Goal: Navigation & Orientation: Understand site structure

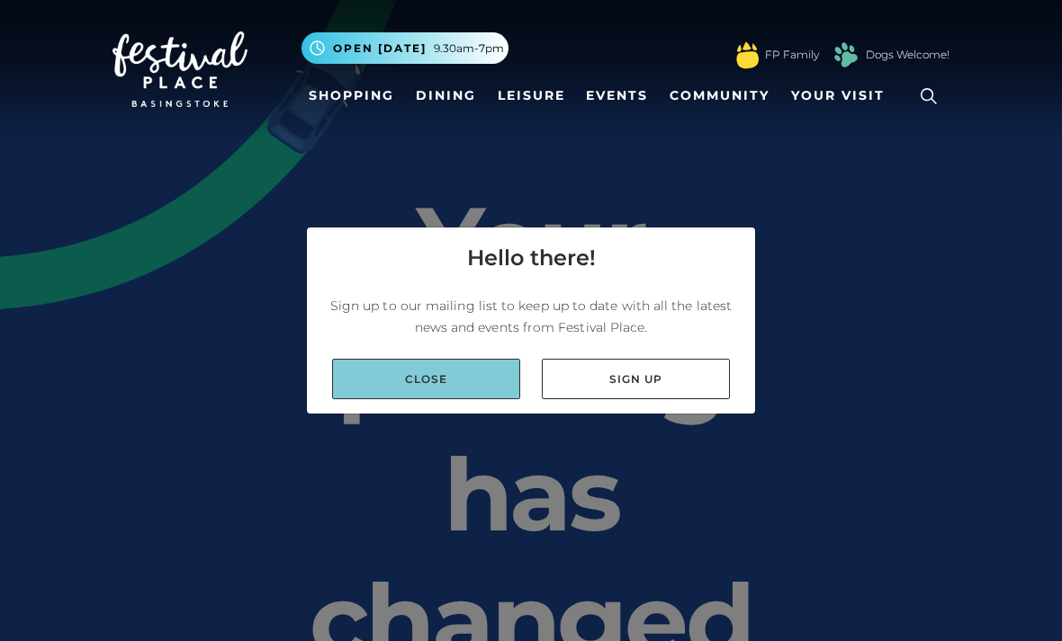
click at [468, 399] on link "Close" at bounding box center [426, 379] width 188 height 40
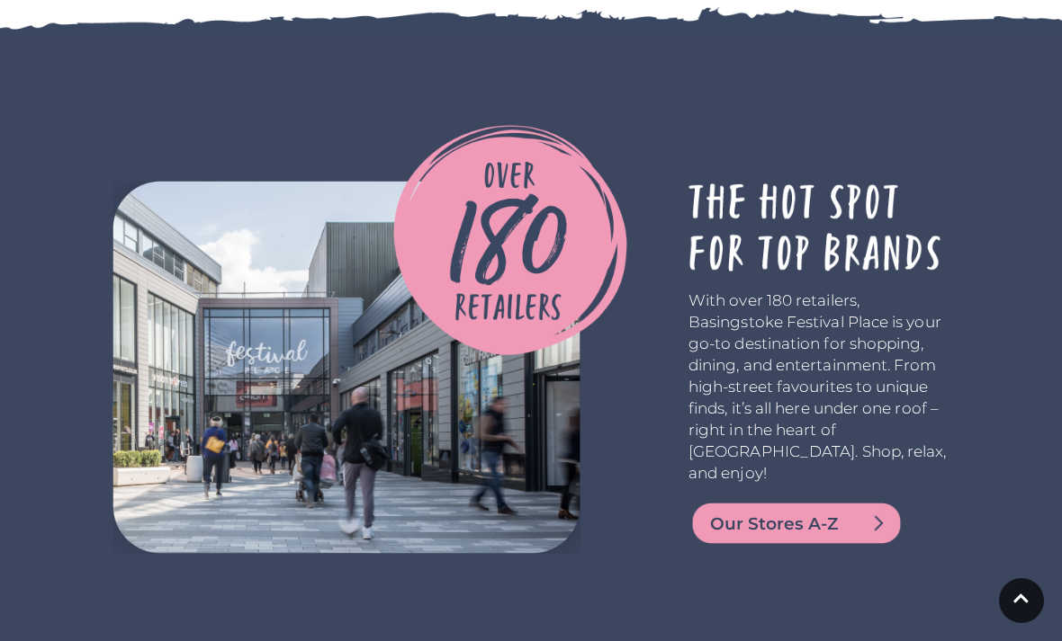
scroll to position [3569, 0]
click at [861, 512] on span "Our Stores A-Z" at bounding box center [818, 524] width 216 height 25
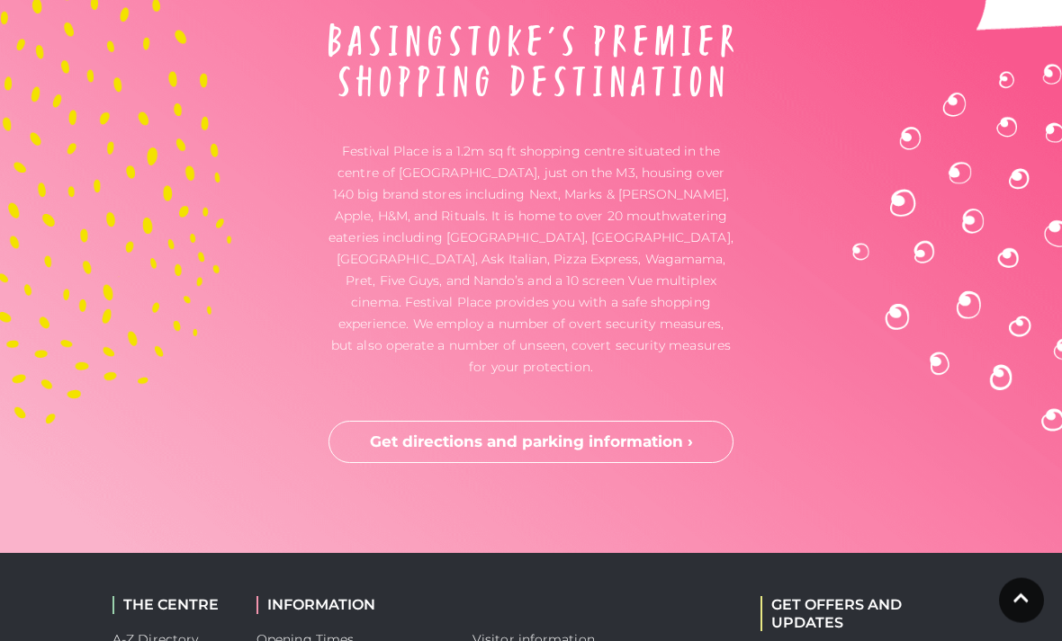
scroll to position [5125, 0]
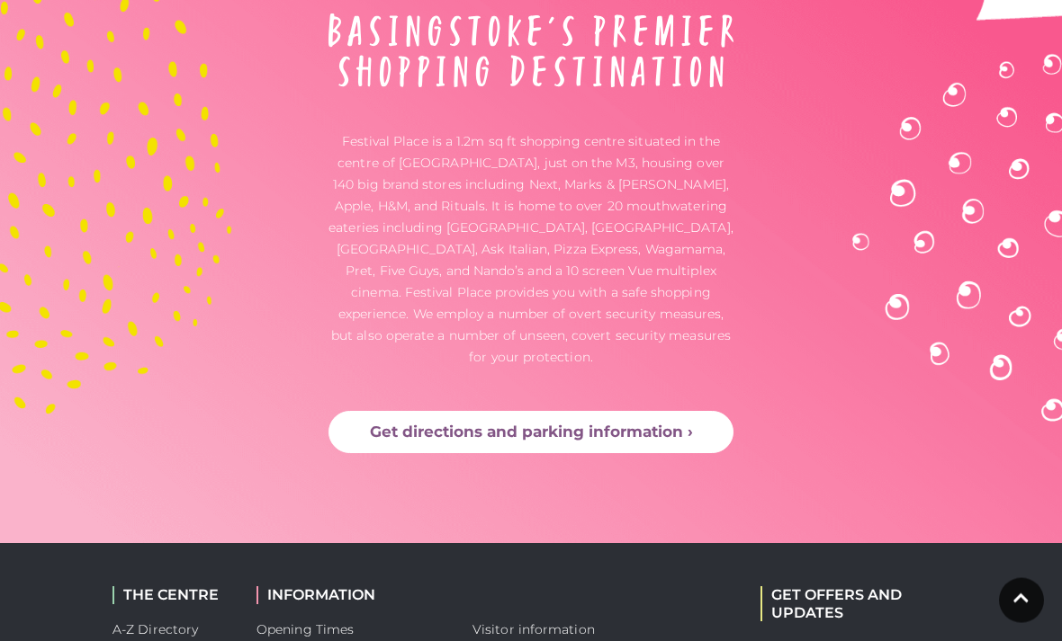
click at [666, 411] on link "Get directions and parking information ›" at bounding box center [530, 432] width 405 height 43
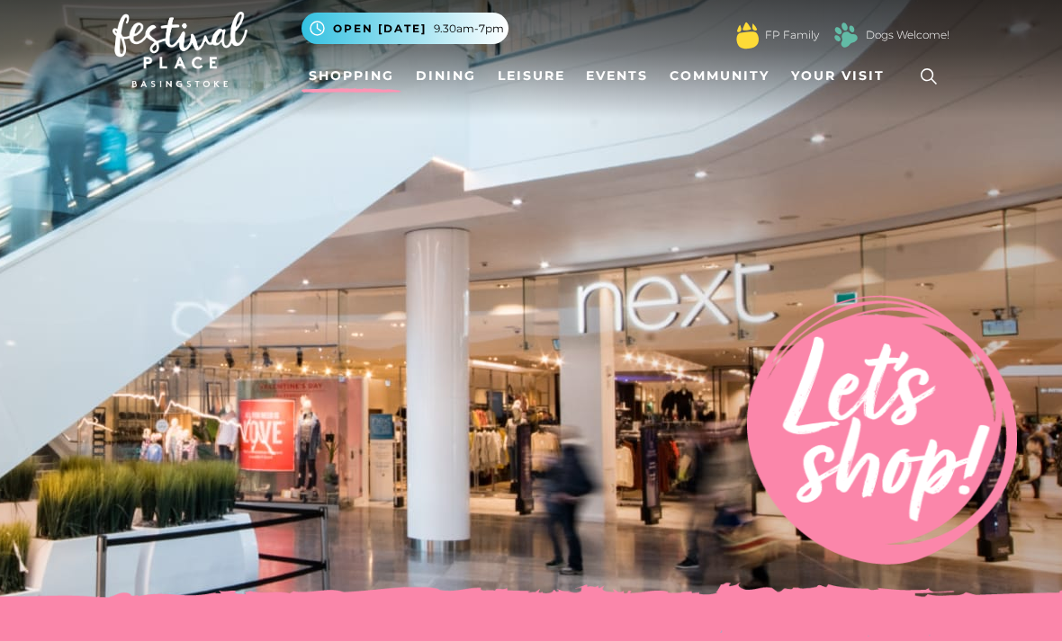
scroll to position [20, 0]
click at [536, 81] on link "Leisure" at bounding box center [531, 75] width 82 height 33
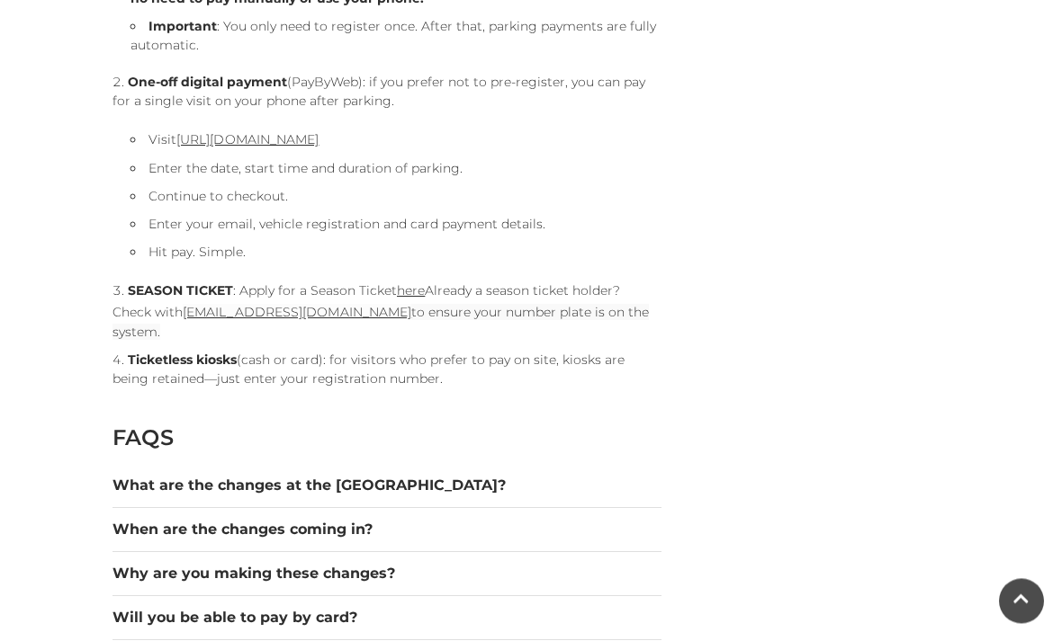
scroll to position [1923, 0]
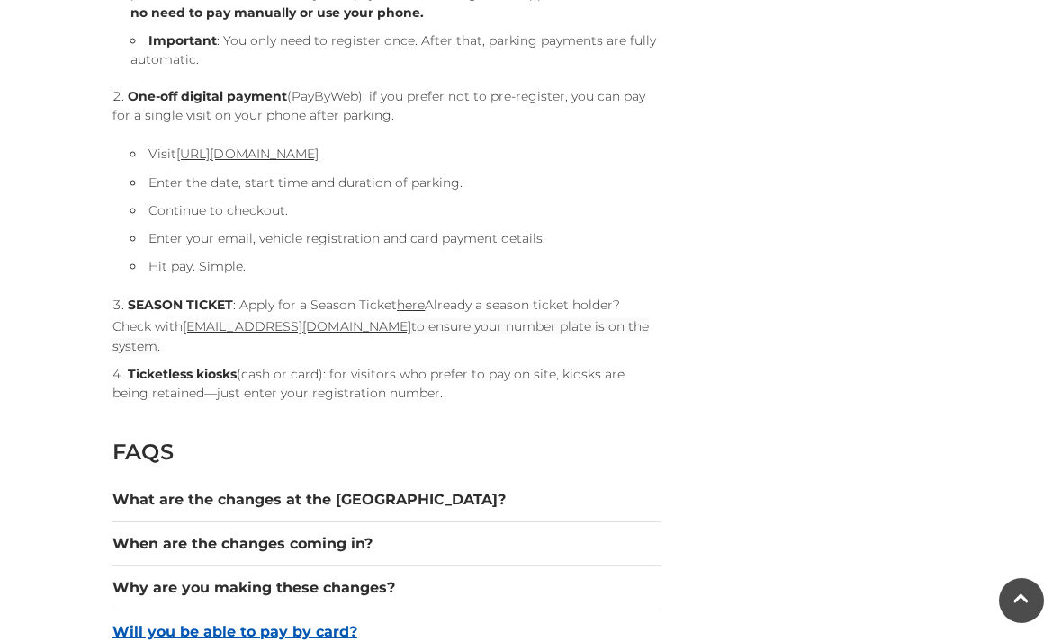
click at [334, 623] on button "Will you be able to pay by card?" at bounding box center [386, 633] width 549 height 22
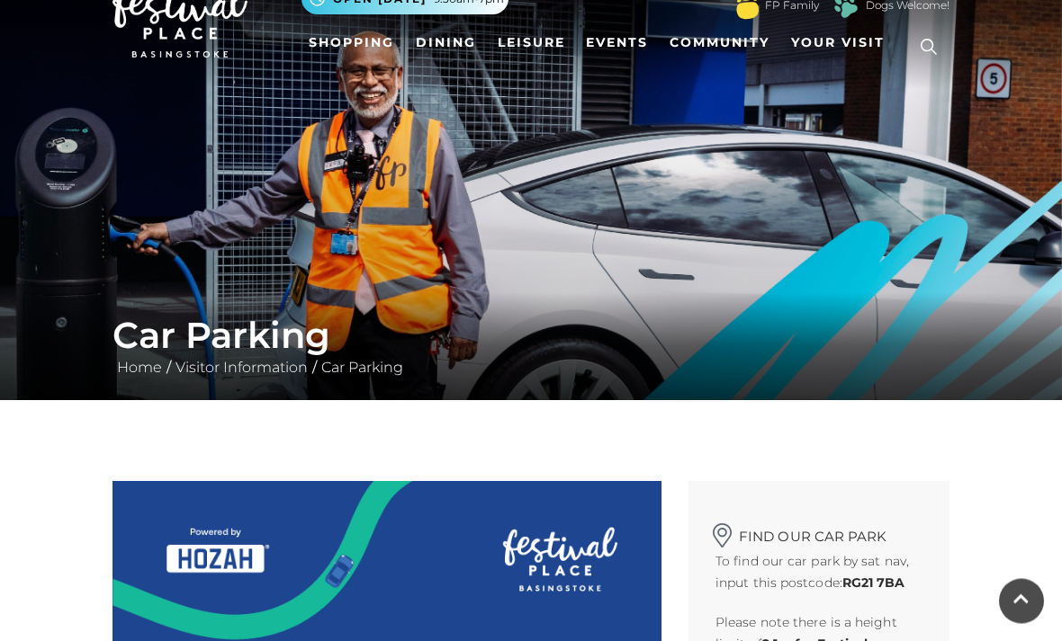
scroll to position [0, 0]
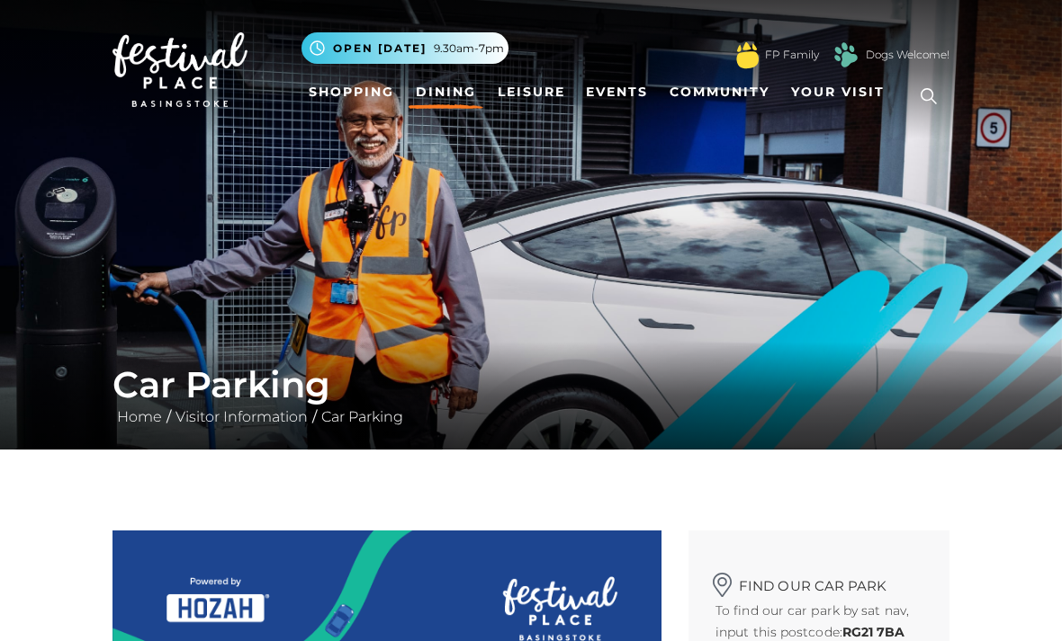
click at [458, 94] on link "Dining" at bounding box center [445, 92] width 75 height 33
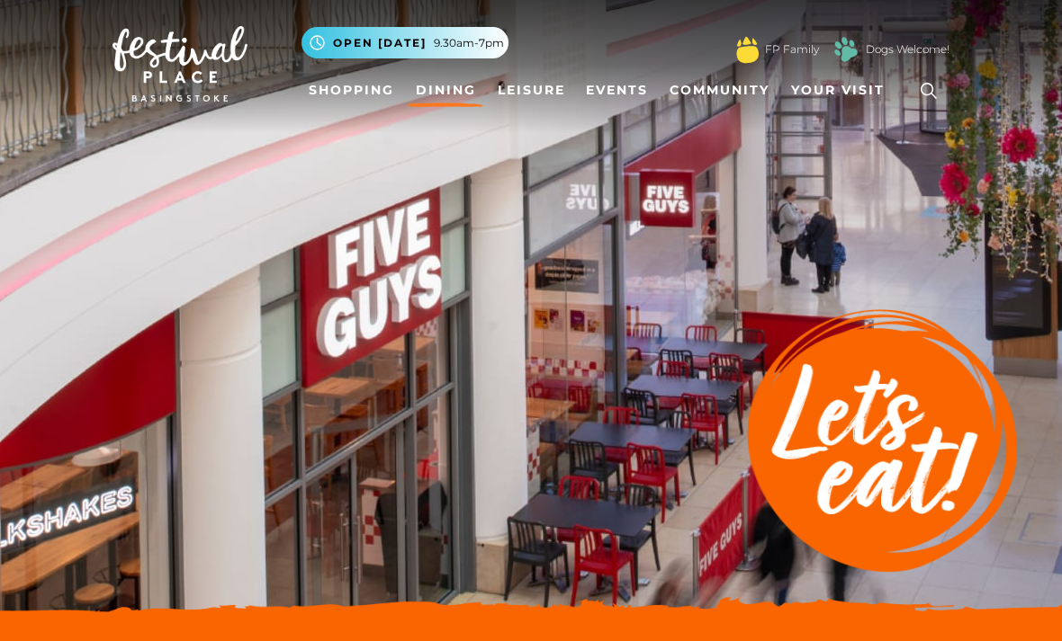
scroll to position [7, 0]
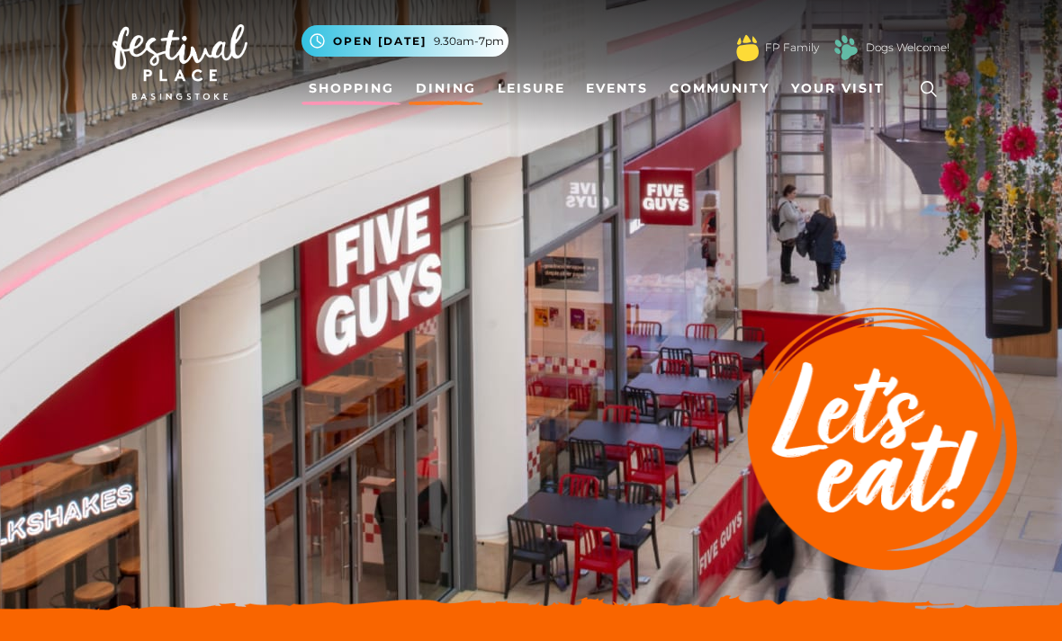
click at [365, 102] on link "Shopping" at bounding box center [351, 88] width 100 height 33
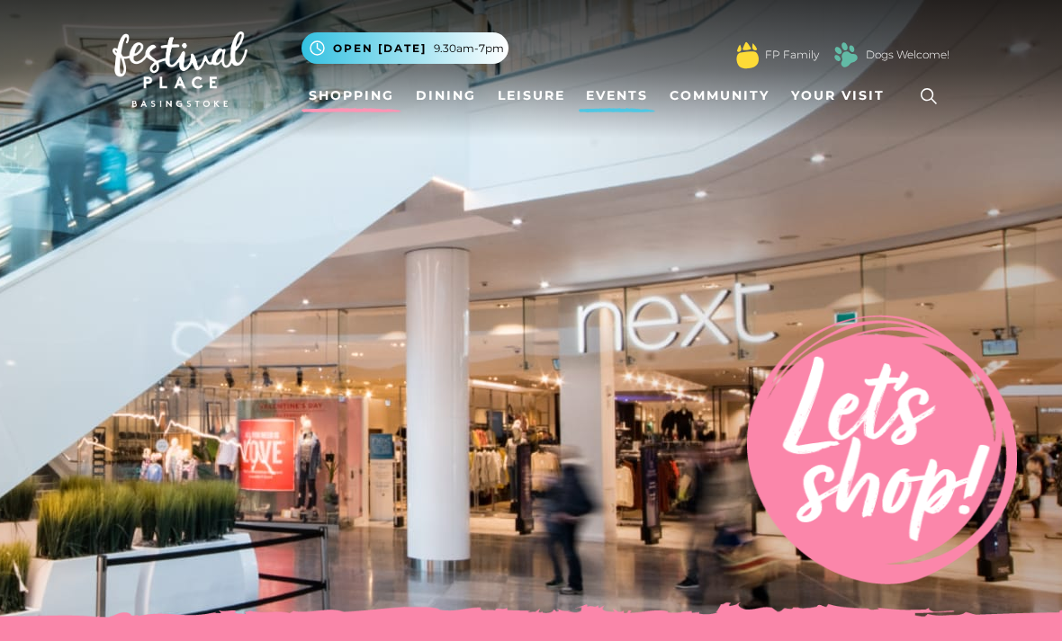
click at [636, 104] on link "Events" at bounding box center [617, 95] width 76 height 33
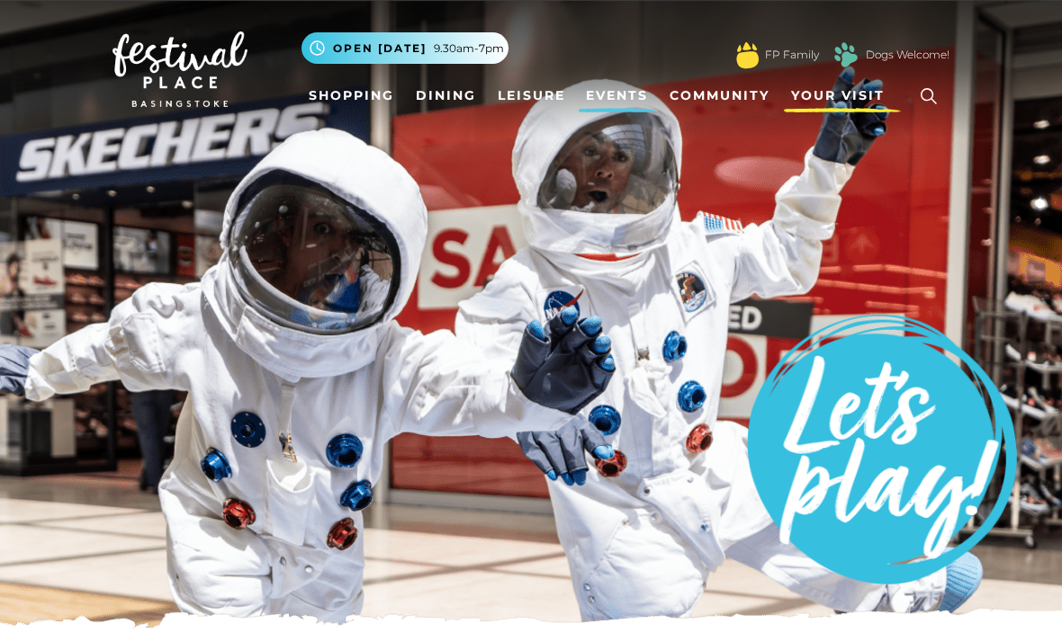
click at [857, 92] on span "Your Visit" at bounding box center [838, 95] width 94 height 19
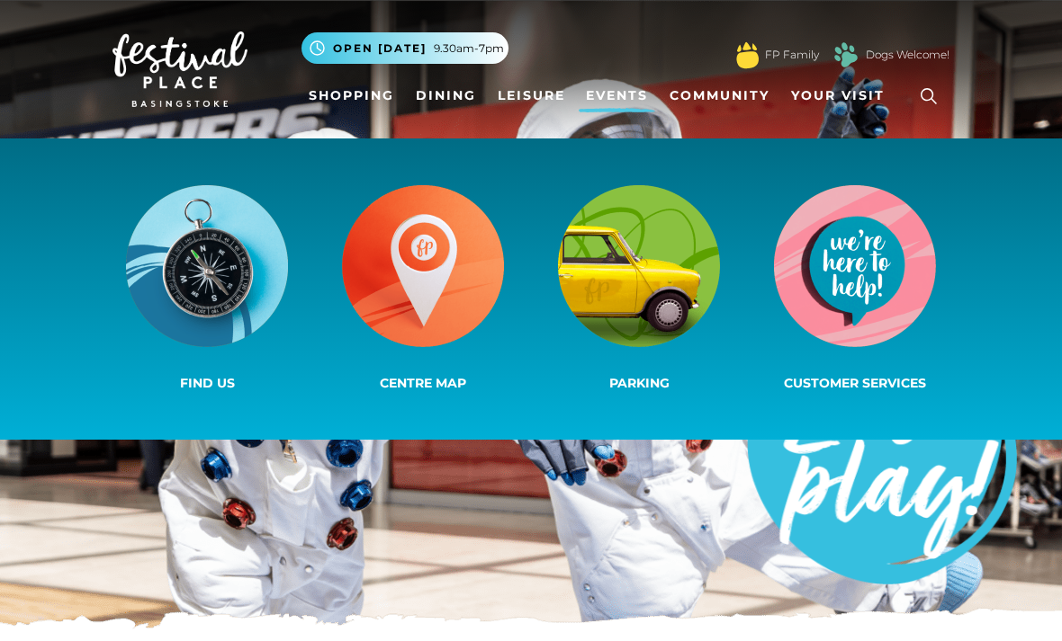
click at [822, 2] on nav "Toggle navigation .st5{fill:none;stroke:#FFFFFF;stroke-width:2.29;stroke-miterl…" at bounding box center [531, 69] width 1062 height 139
